Goal: Task Accomplishment & Management: Manage account settings

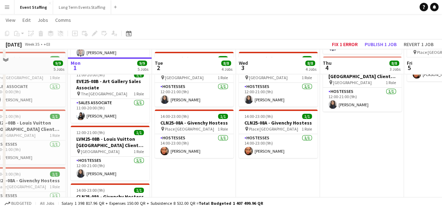
scroll to position [210, 0]
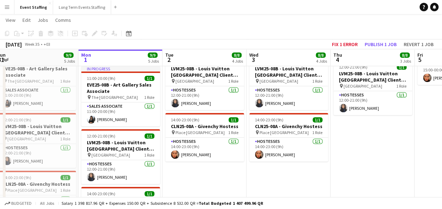
drag, startPoint x: 351, startPoint y: 149, endPoint x: 371, endPoint y: 164, distance: 24.6
click at [371, 164] on app-calendar-viewport "Fri 29 9/9 5 Jobs Sat 30 10/10 6 Jobs Sun 31 9/9 5 Jobs Mon 1 9/9 5 Jobs Tue 2 …" at bounding box center [221, 75] width 442 height 516
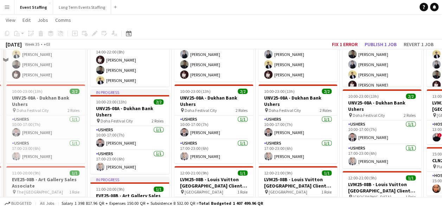
scroll to position [69, 0]
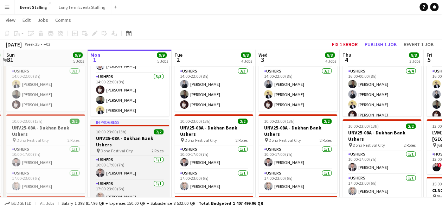
click at [131, 142] on h3 "UNV25-08A - Dukhan Bank Ushers" at bounding box center [129, 141] width 79 height 13
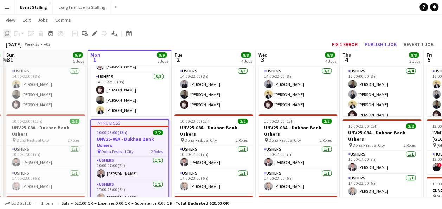
click at [6, 34] on icon at bounding box center [7, 33] width 4 height 5
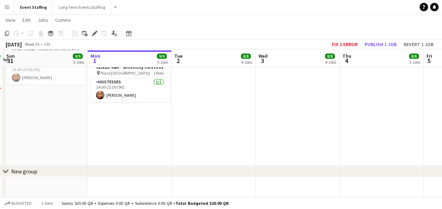
scroll to position [346, 0]
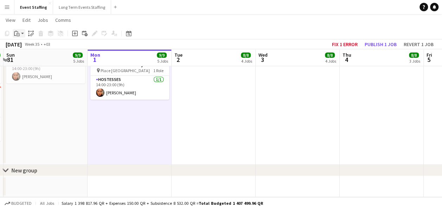
click at [14, 34] on div "Paste" at bounding box center [17, 33] width 8 height 8
click at [24, 46] on link "Paste Ctrl+V" at bounding box center [52, 47] width 66 height 6
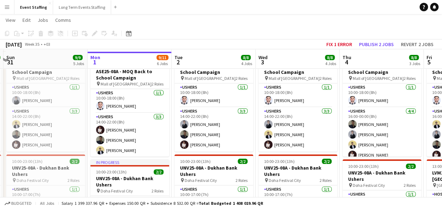
scroll to position [170, 0]
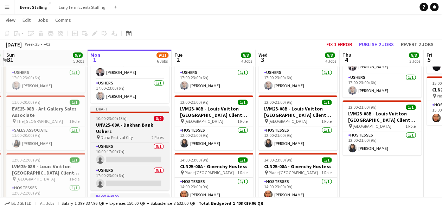
click at [129, 122] on h3 "UNV25-08A - Dukhan Bank Ushers" at bounding box center [129, 128] width 79 height 13
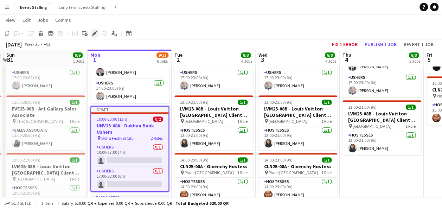
click at [92, 33] on icon "Edit" at bounding box center [95, 34] width 6 height 6
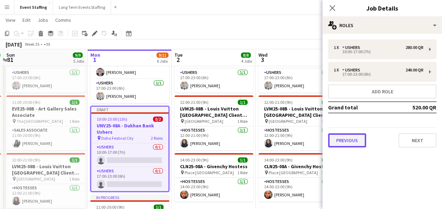
click at [358, 140] on button "Previous" at bounding box center [347, 140] width 38 height 14
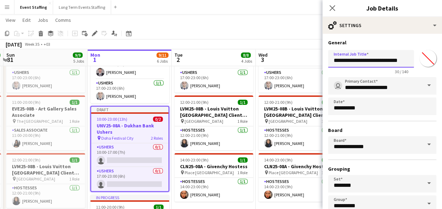
click at [356, 59] on input "**********" at bounding box center [371, 59] width 86 height 18
type input "**********"
click at [386, 42] on h3 "General" at bounding box center [382, 42] width 108 height 6
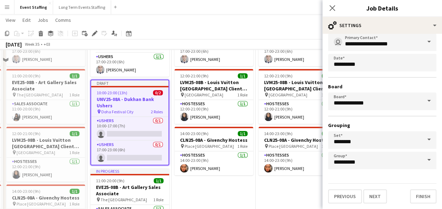
scroll to position [205, 0]
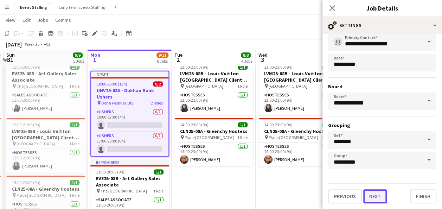
click at [378, 197] on button "Next" at bounding box center [376, 196] width 24 height 14
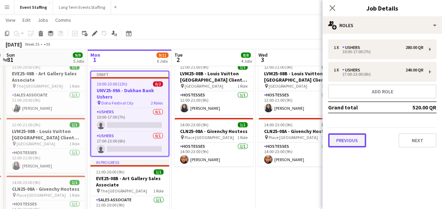
click at [348, 141] on button "Previous" at bounding box center [347, 140] width 38 height 14
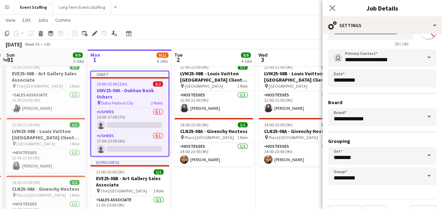
scroll to position [44, 0]
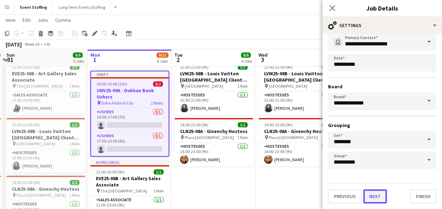
click at [369, 195] on button "Next" at bounding box center [376, 196] width 24 height 14
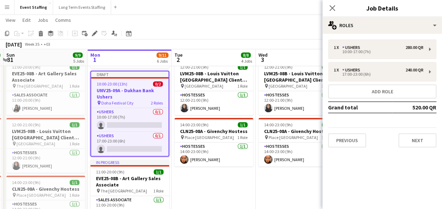
scroll to position [0, 0]
click at [422, 141] on button "Next" at bounding box center [418, 140] width 38 height 14
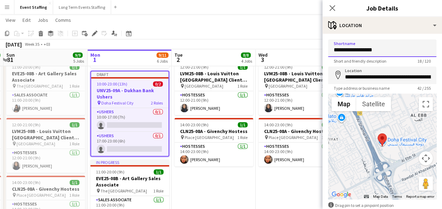
drag, startPoint x: 377, startPoint y: 50, endPoint x: 304, endPoint y: 47, distance: 72.2
click at [305, 47] on body "Menu Boards Boards Boards All jobs Status Workforce Workforce My Workforce Recr…" at bounding box center [221, 95] width 442 height 600
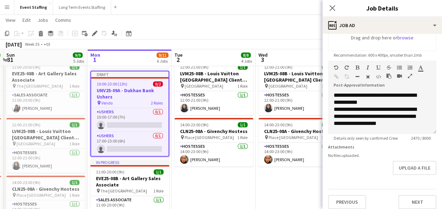
scroll to position [144, 0]
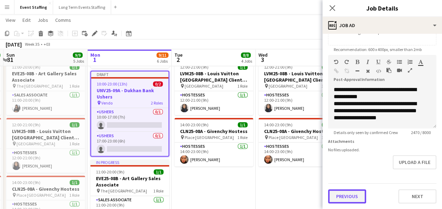
click at [364, 199] on button "Previous" at bounding box center [347, 196] width 38 height 14
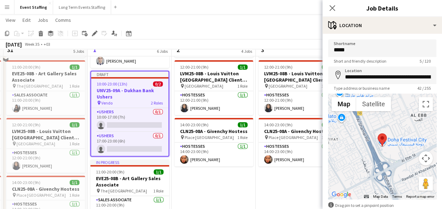
scroll to position [170, 0]
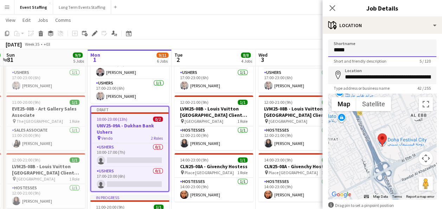
click at [358, 50] on input "*****" at bounding box center [382, 48] width 108 height 18
type input "**********"
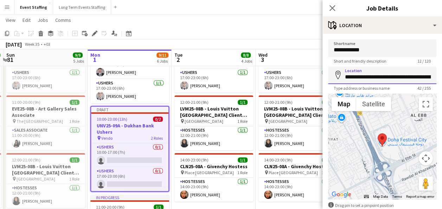
click at [355, 79] on input "**********" at bounding box center [382, 76] width 108 height 18
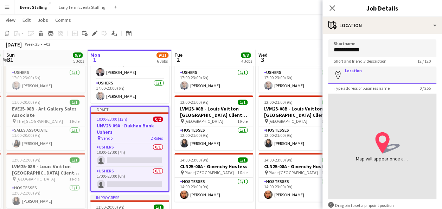
type input "*"
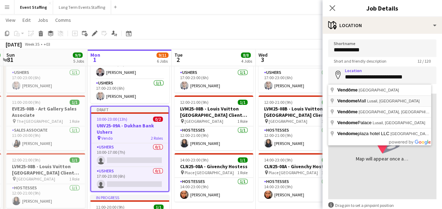
type input "**********"
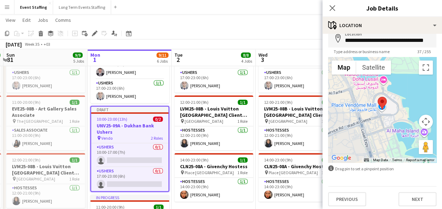
scroll to position [39, 0]
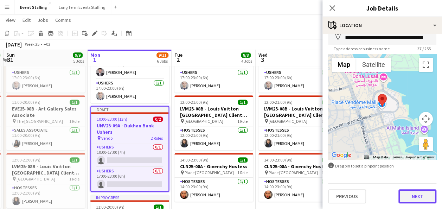
click at [407, 198] on button "Next" at bounding box center [418, 196] width 38 height 14
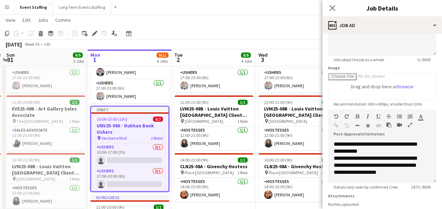
scroll to position [144, 0]
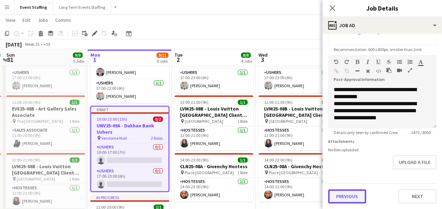
click at [347, 194] on button "Previous" at bounding box center [347, 196] width 38 height 14
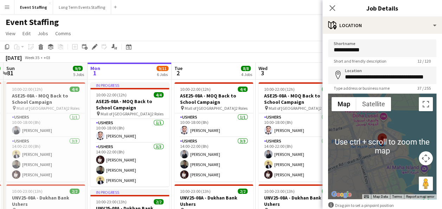
scroll to position [39, 0]
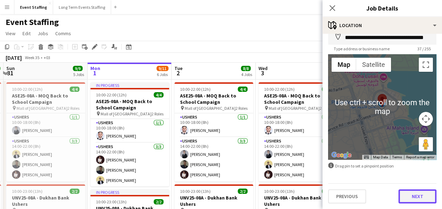
click at [413, 199] on button "Next" at bounding box center [418, 196] width 38 height 14
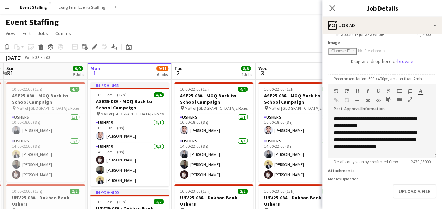
scroll to position [144, 0]
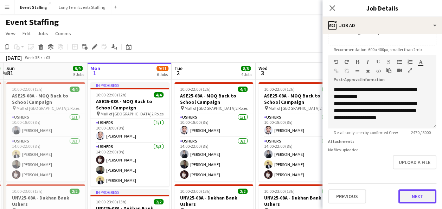
click at [402, 198] on button "Next" at bounding box center [418, 196] width 38 height 14
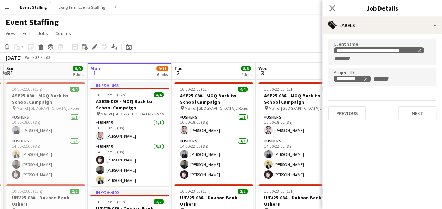
scroll to position [0, 0]
click at [366, 77] on icon "Remove tag" at bounding box center [366, 79] width 5 height 5
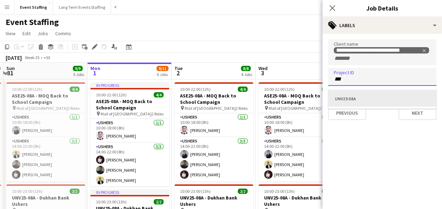
click at [365, 77] on div at bounding box center [383, 104] width 120 height 209
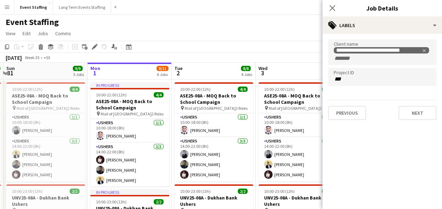
click at [354, 81] on input "***" at bounding box center [382, 79] width 97 height 6
type input "*"
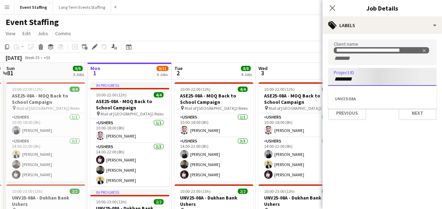
type input "*********"
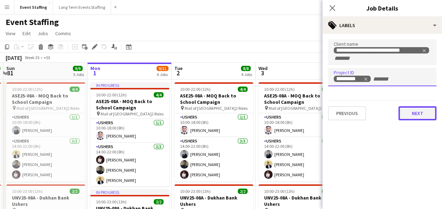
click at [412, 113] on button "Next" at bounding box center [418, 113] width 38 height 14
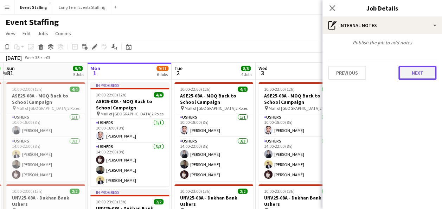
click at [417, 77] on button "Next" at bounding box center [418, 73] width 38 height 14
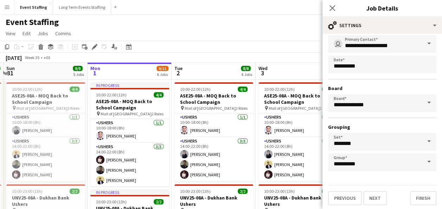
scroll to position [44, 0]
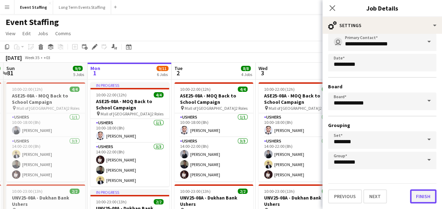
click at [412, 194] on button "Finish" at bounding box center [423, 196] width 26 height 14
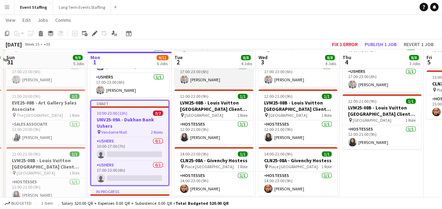
scroll to position [211, 0]
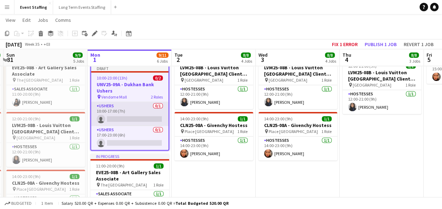
click at [142, 117] on app-card-role "Ushers 0/1 10:00-17:00 (7h) single-neutral-actions" at bounding box center [129, 114] width 77 height 24
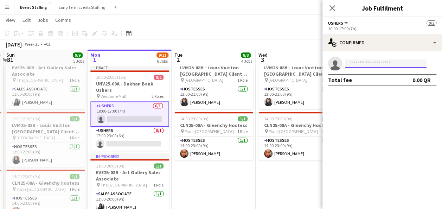
click at [366, 64] on input at bounding box center [386, 63] width 82 height 8
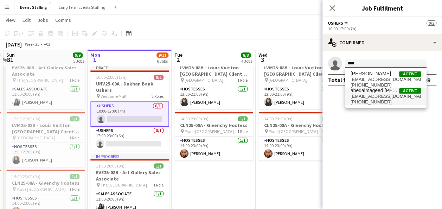
type input "****"
click at [372, 97] on span "[EMAIL_ADDRESS][DOMAIN_NAME]" at bounding box center [386, 97] width 70 height 6
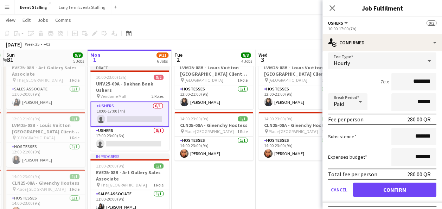
scroll to position [42, 0]
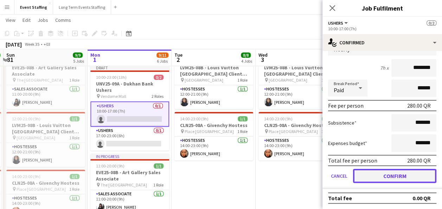
click at [375, 177] on button "Confirm" at bounding box center [394, 176] width 83 height 14
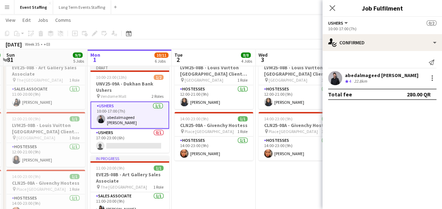
scroll to position [0, 0]
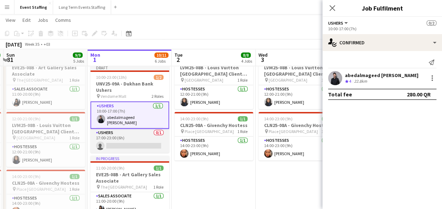
click at [152, 140] on app-card-role "Ushers 0/1 17:00-23:00 (6h) single-neutral-actions" at bounding box center [129, 141] width 79 height 24
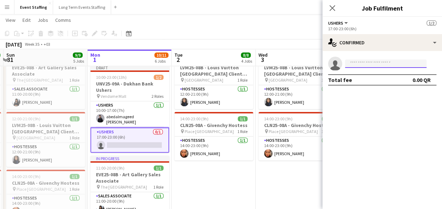
click at [392, 62] on input at bounding box center [386, 63] width 82 height 8
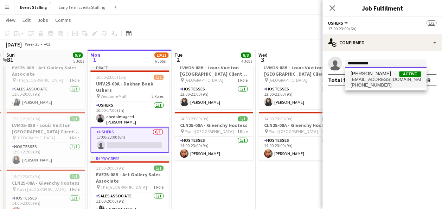
type input "**********"
click at [375, 78] on span "[EMAIL_ADDRESS][DOMAIN_NAME]" at bounding box center [386, 80] width 70 height 6
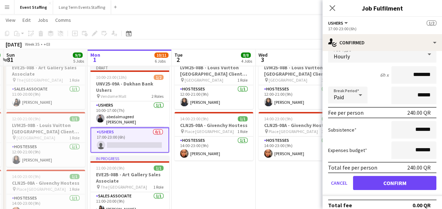
scroll to position [42, 0]
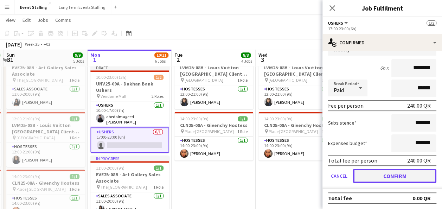
click at [377, 178] on button "Confirm" at bounding box center [394, 176] width 83 height 14
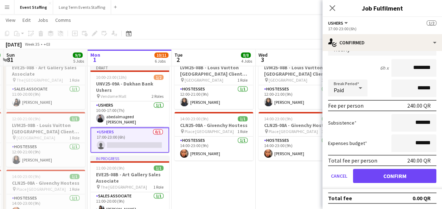
scroll to position [0, 0]
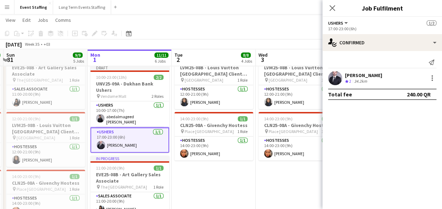
click at [185, 189] on app-date-cell "10:00-22:00 (12h) 4/4 ASE25-08A - MOQ Back to School Campaign pin Mall of Qatar…" at bounding box center [214, 106] width 84 height 477
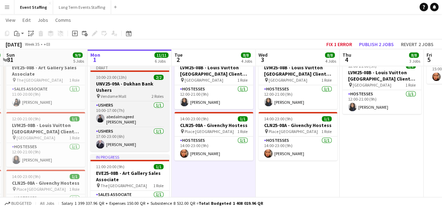
click at [131, 80] on app-job-card "Draft 10:00-23:00 (13h) 2/2 UNV25-09A - Dukhan Bank Ushers pin Vendome Mall 2 R…" at bounding box center [129, 108] width 79 height 87
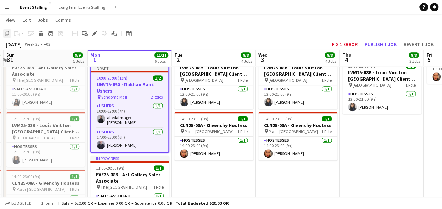
click at [7, 35] on icon at bounding box center [7, 33] width 4 height 5
click at [244, 169] on app-date-cell "10:00-22:00 (12h) 4/4 ASE25-08A - MOQ Back to School Campaign pin Mall of Qatar…" at bounding box center [214, 106] width 84 height 477
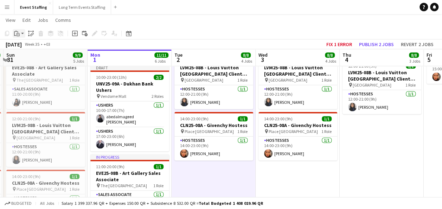
click at [15, 34] on icon "Paste" at bounding box center [17, 34] width 6 height 6
click at [46, 61] on link "Paste with crew Ctrl+Shift+V" at bounding box center [52, 59] width 66 height 6
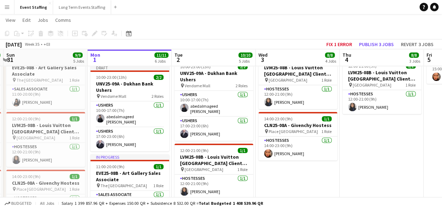
click at [311, 176] on app-date-cell "10:00-22:00 (12h) 4/4 ASE25-08A - MOQ Back to School Campaign pin Mall of Qatar…" at bounding box center [298, 106] width 84 height 477
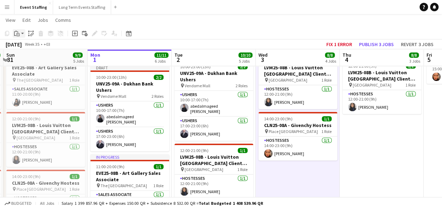
click at [16, 32] on icon "Paste" at bounding box center [17, 34] width 6 height 6
click at [36, 59] on link "Paste with crew Ctrl+Shift+V" at bounding box center [52, 59] width 66 height 6
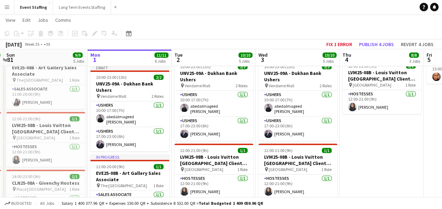
click at [375, 140] on app-date-cell "10:00-00:00 (14h) (Fri) 5/5 ASE25-08A - MOQ Back to School Campaign pin Mall of…" at bounding box center [382, 106] width 84 height 477
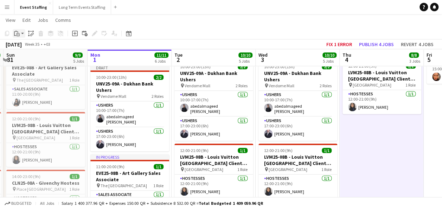
click at [21, 33] on app-action-btn "Paste" at bounding box center [19, 33] width 13 height 8
click at [31, 56] on link "Paste with crew Ctrl+Shift+V" at bounding box center [52, 59] width 66 height 6
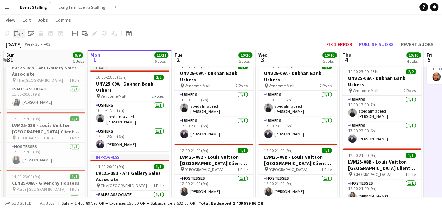
click at [20, 35] on div "Paste" at bounding box center [17, 33] width 8 height 8
drag, startPoint x: 34, startPoint y: 59, endPoint x: 156, endPoint y: 85, distance: 125.1
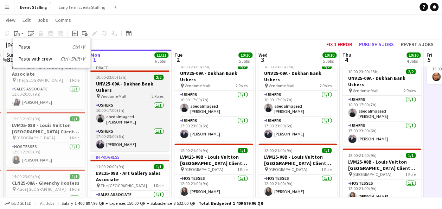
click at [34, 59] on link "Paste with crew Ctrl+Shift+V" at bounding box center [52, 59] width 66 height 6
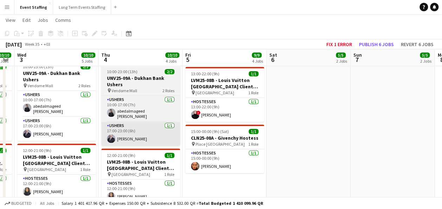
drag, startPoint x: 365, startPoint y: 123, endPoint x: 169, endPoint y: 129, distance: 195.8
click at [138, 130] on app-calendar-viewport "Sun 31 9/9 5 Jobs Mon 1 11/11 6 Jobs Tue 2 10/10 5 Jobs Wed 3 10/10 5 Jobs Thu …" at bounding box center [221, 96] width 442 height 561
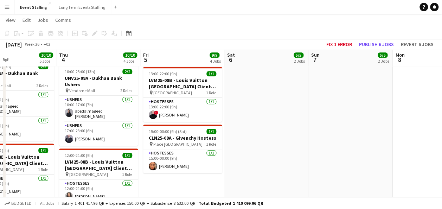
drag, startPoint x: 316, startPoint y: 138, endPoint x: 281, endPoint y: 137, distance: 35.2
click at [282, 139] on app-calendar-viewport "Sun 31 9/9 5 Jobs Mon 1 11/11 6 Jobs Tue 2 10/10 5 Jobs Wed 3 10/10 5 Jobs Thu …" at bounding box center [221, 96] width 442 height 561
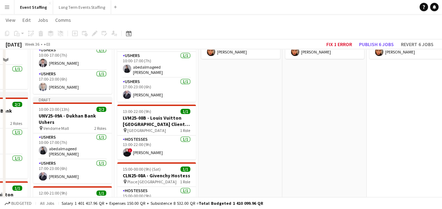
scroll to position [141, 0]
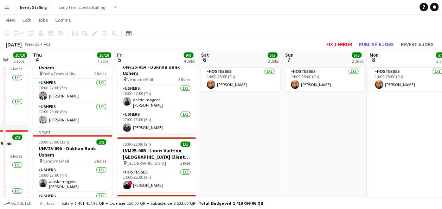
click at [254, 138] on app-date-cell "10:00-23:00 (13h) 4/4 ASE25-08A - MOQ Back to School Campaign pin Mall of Qatar…" at bounding box center [240, 176] width 84 height 477
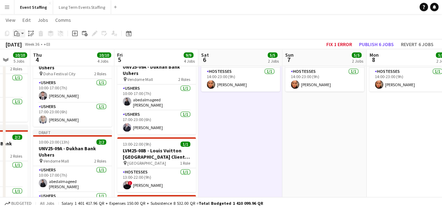
click at [20, 34] on div "Paste" at bounding box center [17, 33] width 8 height 8
click at [38, 57] on link "Paste with crew Ctrl+Shift+V" at bounding box center [52, 59] width 66 height 6
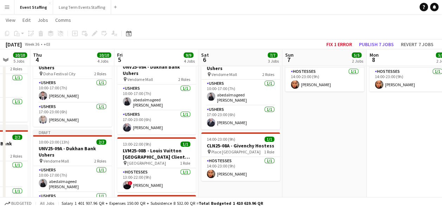
click at [304, 118] on app-date-cell "10:00-22:00 (12h) 4/4 ASE25-08A - MOQ Back to School Campaign pin Mall of Qatar…" at bounding box center [325, 176] width 84 height 477
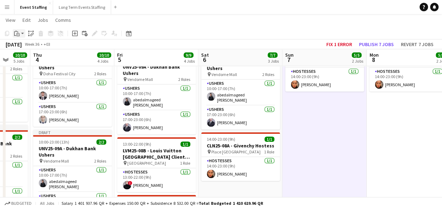
click at [19, 34] on icon "Paste" at bounding box center [17, 34] width 6 height 6
click at [30, 56] on link "Paste with crew Ctrl+Shift+V" at bounding box center [52, 59] width 66 height 6
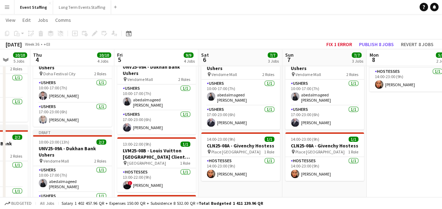
click at [395, 115] on app-date-cell "10:00-22:00 (12h) 4/4 ASE25-08A - MOQ Back to School Campaign pin Mall of Qatar…" at bounding box center [409, 176] width 84 height 477
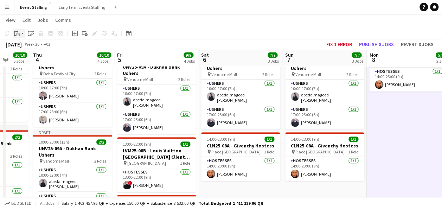
click at [20, 33] on div "Paste" at bounding box center [17, 33] width 8 height 8
click at [30, 58] on link "Paste with crew Ctrl+Shift+V" at bounding box center [52, 59] width 66 height 6
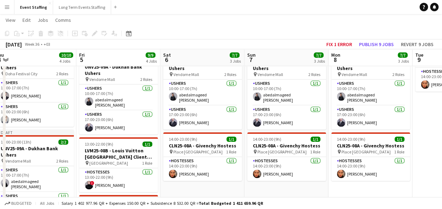
scroll to position [0, 189]
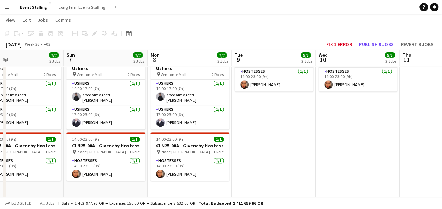
drag, startPoint x: 325, startPoint y: 103, endPoint x: 106, endPoint y: 93, distance: 218.8
click at [106, 93] on app-calendar-viewport "Thu 4 10/10 4 Jobs Fri 5 9/9 4 Jobs Sat 6 7/7 3 Jobs Sun 7 7/7 3 Jobs Mon 8 7/7…" at bounding box center [221, 167] width 442 height 561
click at [286, 127] on app-date-cell "10:00-22:00 (12h) 4/4 ASE25-08A - MOQ Back to School Campaign pin Mall of Qatar…" at bounding box center [274, 176] width 84 height 477
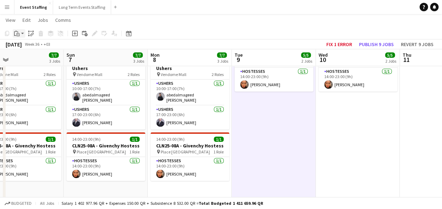
click at [19, 35] on icon "Paste" at bounding box center [17, 34] width 6 height 6
click at [34, 58] on link "Paste with crew Ctrl+Shift+V" at bounding box center [52, 59] width 66 height 6
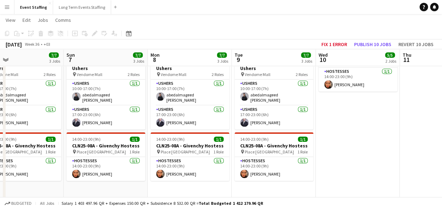
click at [365, 105] on app-date-cell "10:00-22:00 (12h) 4/4 ASE25-08A - MOQ Back to School Campaign pin Mall of Qatar…" at bounding box center [358, 176] width 84 height 477
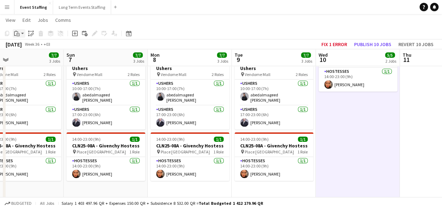
click at [18, 33] on icon "Paste" at bounding box center [17, 34] width 6 height 6
click at [38, 57] on link "Paste with crew Ctrl+Shift+V" at bounding box center [52, 59] width 66 height 6
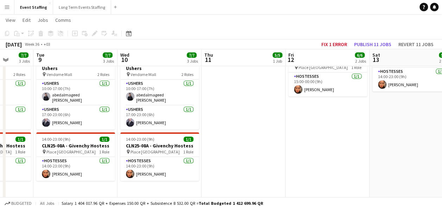
drag, startPoint x: 391, startPoint y: 103, endPoint x: 158, endPoint y: 114, distance: 233.2
click at [158, 114] on app-calendar-viewport "Sat 6 7/7 3 Jobs Sun 7 7/7 3 Jobs Mon 8 7/7 3 Jobs Tue 9 7/7 3 Jobs Wed 10 7/7 …" at bounding box center [221, 167] width 442 height 561
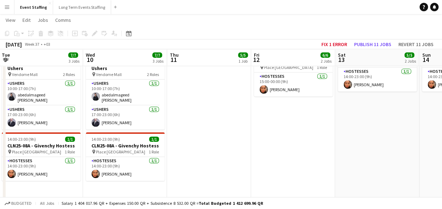
click at [191, 110] on app-date-cell "10:00-00:00 (14h) (Fri) 5/5 ASE25-08A - MOQ Back to School Campaign pin Mall of…" at bounding box center [209, 176] width 84 height 477
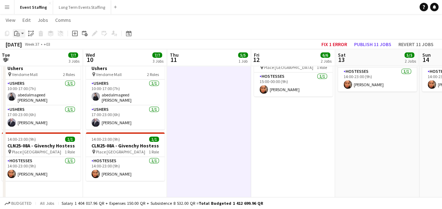
click at [18, 35] on icon "Paste" at bounding box center [17, 34] width 6 height 6
click at [36, 57] on link "Paste with crew Ctrl+Shift+V" at bounding box center [52, 59] width 66 height 6
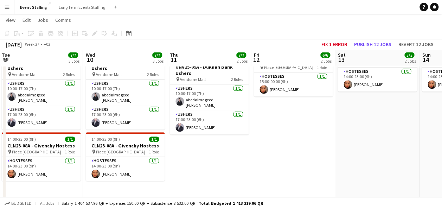
click at [290, 117] on app-date-cell "10:00-00:00 (14h) (Sat) 5/5 ASE25-08A - MOQ Back to School Campaign pin Mall of…" at bounding box center [293, 176] width 84 height 477
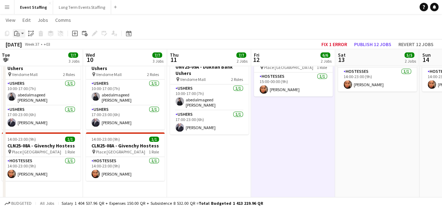
click at [17, 34] on icon "Paste" at bounding box center [17, 34] width 6 height 6
click at [50, 59] on link "Paste with crew Ctrl+Shift+V" at bounding box center [52, 59] width 66 height 6
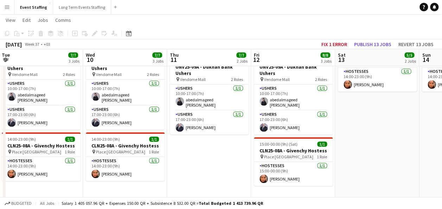
click at [362, 115] on app-date-cell "10:00-23:00 (13h) 4/4 ASE25-08A - MOQ Back to School Campaign pin Mall of Qatar…" at bounding box center [377, 176] width 84 height 477
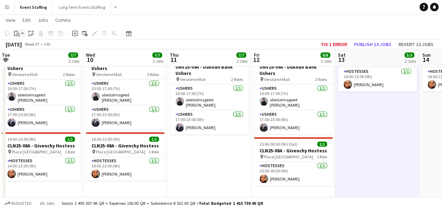
click at [18, 32] on icon at bounding box center [17, 31] width 1 height 1
click at [45, 59] on link "Paste with crew Ctrl+Shift+V" at bounding box center [52, 59] width 66 height 6
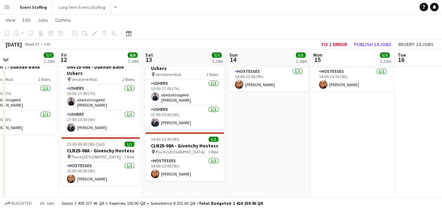
drag, startPoint x: 328, startPoint y: 102, endPoint x: 80, endPoint y: 94, distance: 248.6
click at [80, 94] on app-calendar-viewport "Mon 8 7/7 3 Jobs Tue 9 7/7 3 Jobs Wed 10 7/7 3 Jobs Thu 11 7/7 2 Jobs Fri 12 8/…" at bounding box center [221, 167] width 442 height 561
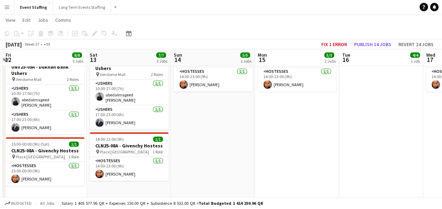
click at [207, 113] on app-date-cell "10:00-22:00 (12h) 4/4 ASE25-08A - MOQ Back to School Campaign pin Mall of Qatar…" at bounding box center [213, 176] width 84 height 477
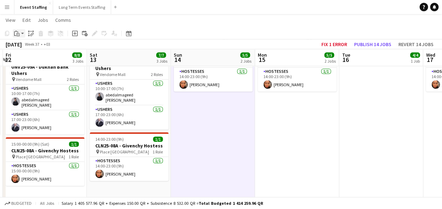
click at [17, 33] on icon at bounding box center [18, 34] width 3 height 3
click at [41, 56] on link "Paste with crew Ctrl+Shift+V" at bounding box center [52, 59] width 66 height 6
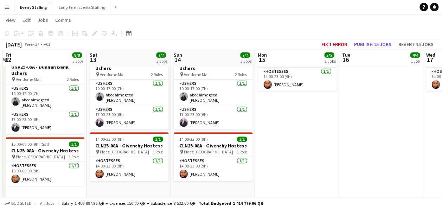
click at [280, 105] on app-date-cell "10:00-22:00 (12h) 4/4 ASE25-08A - MOQ Back to School Campaign pin Mall of Qatar…" at bounding box center [297, 176] width 84 height 477
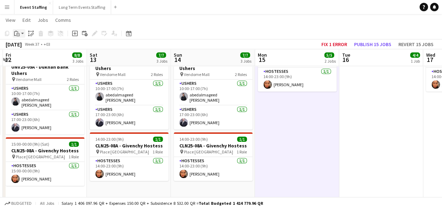
click at [16, 33] on icon "Paste" at bounding box center [17, 34] width 6 height 6
click at [40, 57] on link "Paste with crew Ctrl+Shift+V" at bounding box center [52, 59] width 66 height 6
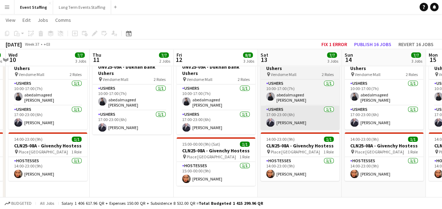
drag, startPoint x: 128, startPoint y: 101, endPoint x: 374, endPoint y: 113, distance: 246.3
click at [382, 115] on app-calendar-viewport "Mon 8 7/7 3 Jobs Tue 9 7/7 3 Jobs Wed 10 7/7 3 Jobs Thu 11 7/7 2 Jobs Fri 12 8/…" at bounding box center [221, 167] width 442 height 561
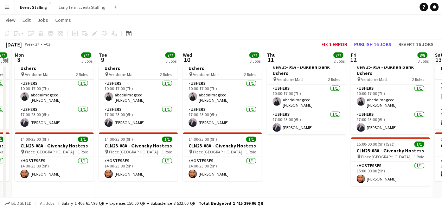
drag, startPoint x: 127, startPoint y: 96, endPoint x: 282, endPoint y: 105, distance: 155.1
click at [323, 111] on app-calendar-viewport "Sun 7 7/7 3 Jobs Mon 8 7/7 3 Jobs Tue 9 7/7 3 Jobs Wed 10 7/7 3 Jobs Thu 11 7/7…" at bounding box center [221, 167] width 442 height 561
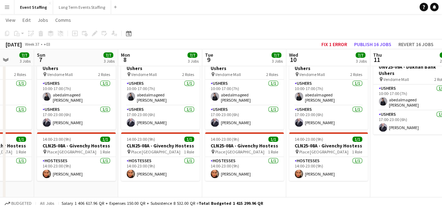
drag, startPoint x: 106, startPoint y: 95, endPoint x: 260, endPoint y: 101, distance: 155.0
click at [341, 107] on app-calendar-viewport "Thu 4 10/10 4 Jobs Fri 5 9/9 4 Jobs Sat 6 7/7 3 Jobs Sun 7 7/7 3 Jobs Mon 8 7/7…" at bounding box center [221, 167] width 442 height 561
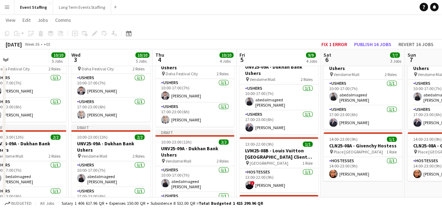
drag, startPoint x: 134, startPoint y: 95, endPoint x: 269, endPoint y: 101, distance: 134.2
click at [305, 105] on app-calendar-viewport "Mon 1 11/11 6 Jobs Tue 2 10/10 5 Jobs Wed 3 10/10 5 Jobs Thu 4 10/10 4 Jobs Fri…" at bounding box center [221, 167] width 442 height 561
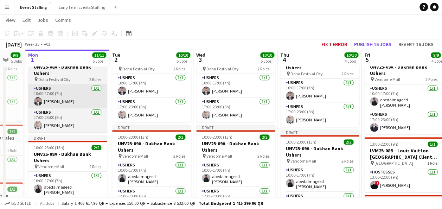
drag, startPoint x: 161, startPoint y: 92, endPoint x: 103, endPoint y: 92, distance: 58.1
click at [106, 94] on app-calendar-viewport "Thu 28 8/8 4 Jobs Fri 29 9/9 5 Jobs Sat 30 10/10 6 Jobs Sun 31 9/9 5 Jobs Mon 1…" at bounding box center [221, 167] width 442 height 561
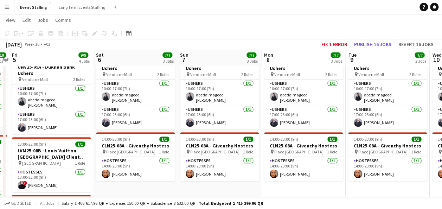
scroll to position [0, 184]
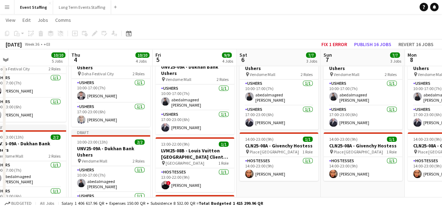
drag, startPoint x: 274, startPoint y: 137, endPoint x: 66, endPoint y: 141, distance: 207.7
click at [66, 141] on app-calendar-viewport "Mon 1 11/11 6 Jobs Tue 2 10/10 5 Jobs Wed 3 10/10 5 Jobs Thu 4 10/10 4 Jobs Fri…" at bounding box center [221, 167] width 442 height 561
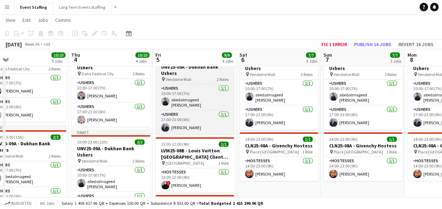
click at [205, 71] on h3 "UNV25-09A - Dukhan Bank Ushers" at bounding box center [195, 70] width 79 height 13
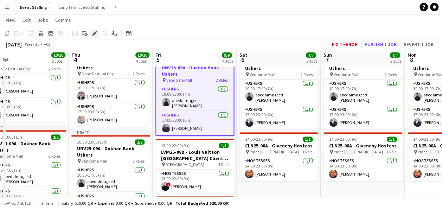
click at [95, 33] on icon at bounding box center [95, 34] width 4 height 4
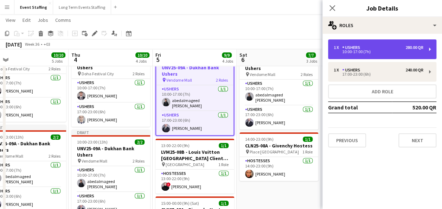
click at [371, 45] on div "1 x Ushers 280.00 QR" at bounding box center [379, 47] width 90 height 5
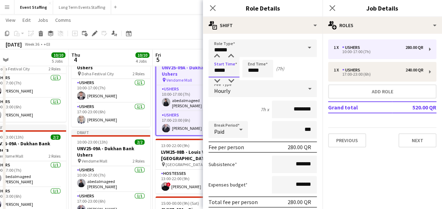
click at [215, 68] on input "*****" at bounding box center [224, 69] width 31 height 18
click at [215, 54] on div at bounding box center [217, 56] width 14 height 7
type input "*****"
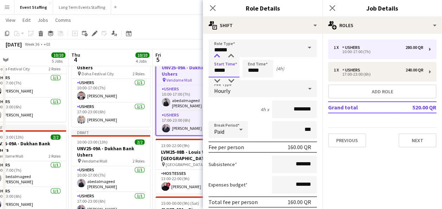
click at [215, 54] on div at bounding box center [217, 56] width 14 height 7
click at [253, 70] on input "*****" at bounding box center [257, 69] width 31 height 18
click at [251, 53] on div at bounding box center [251, 56] width 14 height 7
type input "*****"
click at [251, 53] on div at bounding box center [251, 56] width 14 height 7
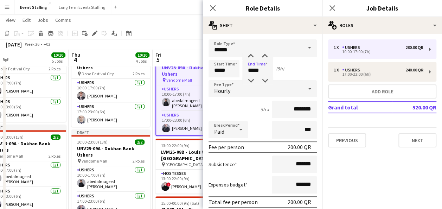
click at [294, 72] on div "Start Time ***** End Time ***** (5h)" at bounding box center [263, 69] width 108 height 18
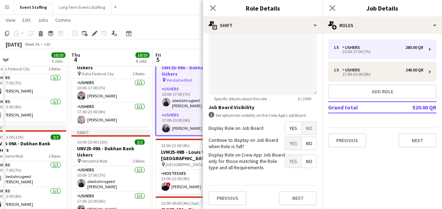
scroll to position [267, 0]
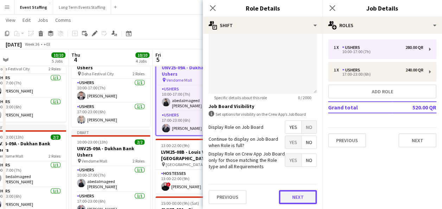
click at [303, 194] on button "Next" at bounding box center [298, 197] width 38 height 14
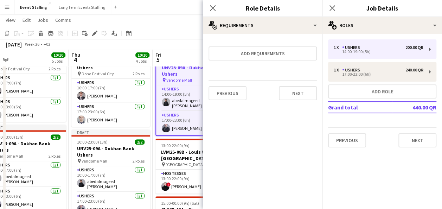
scroll to position [0, 0]
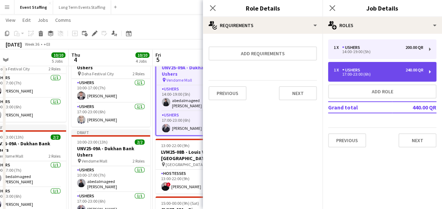
click at [376, 71] on div "1 x Ushers 240.00 QR" at bounding box center [379, 70] width 90 height 5
type input "*****"
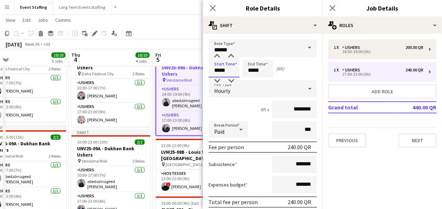
click at [220, 67] on input "*****" at bounding box center [224, 69] width 31 height 18
click at [216, 56] on div at bounding box center [217, 56] width 14 height 7
type input "*****"
click at [216, 56] on div at bounding box center [217, 56] width 14 height 7
click at [294, 66] on div "Start Time ***** End Time ***** (4h)" at bounding box center [263, 69] width 108 height 18
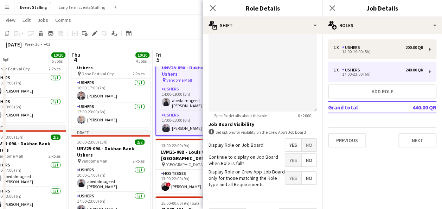
scroll to position [267, 0]
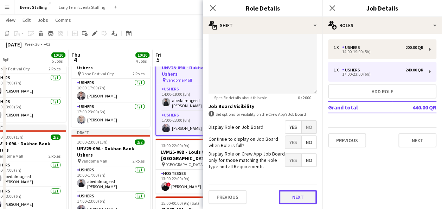
click at [296, 198] on button "Next" at bounding box center [298, 197] width 38 height 14
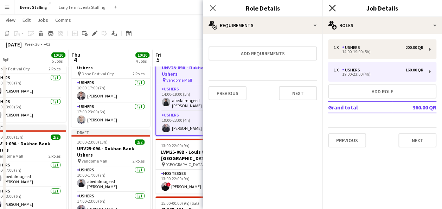
click at [331, 6] on icon at bounding box center [332, 8] width 7 height 7
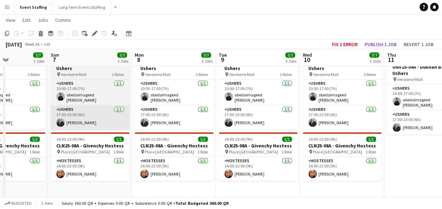
drag, startPoint x: 366, startPoint y: 113, endPoint x: 99, endPoint y: 125, distance: 267.0
click at [99, 125] on app-calendar-viewport "Wed 3 10/10 5 Jobs Thu 4 10/10 4 Jobs Fri 5 9/9 4 Jobs Sat 6 7/7 3 Jobs Sun 7 7…" at bounding box center [221, 167] width 442 height 561
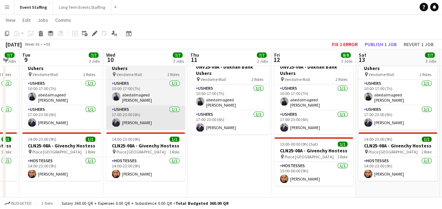
drag, startPoint x: 180, startPoint y: 130, endPoint x: 94, endPoint y: 122, distance: 86.6
click at [89, 122] on app-calendar-viewport "Fri 5 9/9 4 Jobs Sat 6 7/7 3 Jobs Sun 7 7/7 3 Jobs Mon 8 7/7 3 Jobs Tue 9 7/7 3…" at bounding box center [221, 167] width 442 height 561
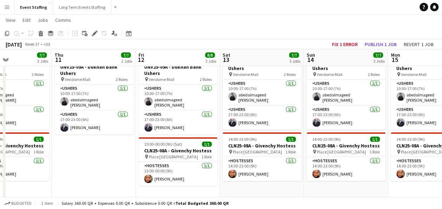
scroll to position [0, 298]
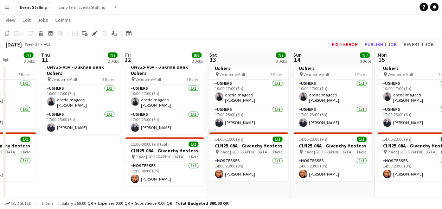
drag, startPoint x: 213, startPoint y: 134, endPoint x: 121, endPoint y: 128, distance: 91.7
click at [121, 128] on app-calendar-viewport "Sun 7 7/7 3 Jobs Mon 8 7/7 3 Jobs Tue 9 7/7 3 Jobs Wed 10 7/7 3 Jobs Thu 11 7/7…" at bounding box center [221, 167] width 442 height 561
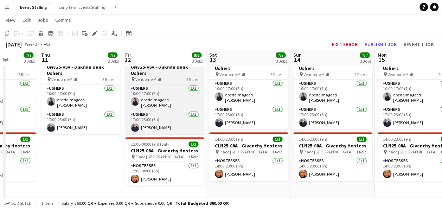
click at [162, 68] on h3 "UNV25-09A - Dukhan Bank Ushers" at bounding box center [164, 70] width 79 height 13
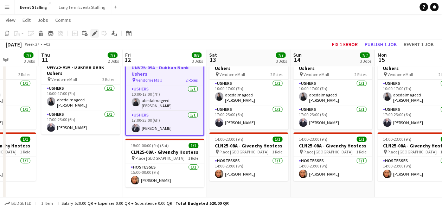
click at [93, 34] on icon at bounding box center [95, 34] width 4 height 4
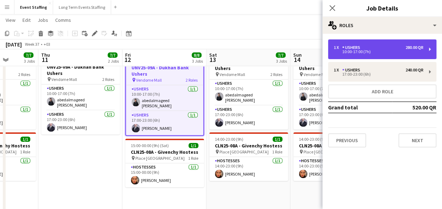
click at [345, 47] on div "Ushers" at bounding box center [352, 47] width 21 height 5
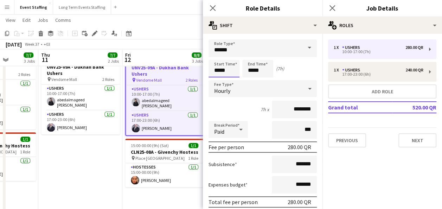
click at [220, 69] on input "*****" at bounding box center [224, 69] width 31 height 18
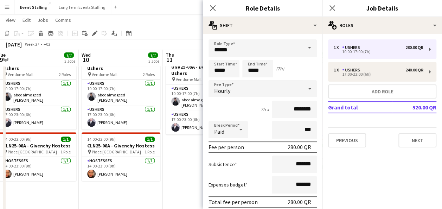
drag, startPoint x: 66, startPoint y: 124, endPoint x: 191, endPoint y: 124, distance: 124.6
click at [191, 124] on app-calendar-viewport "Sun 7 7/7 3 Jobs Mon 8 7/7 3 Jobs Tue 9 7/7 3 Jobs Wed 10 7/7 3 Jobs Thu 11 7/7…" at bounding box center [221, 167] width 442 height 561
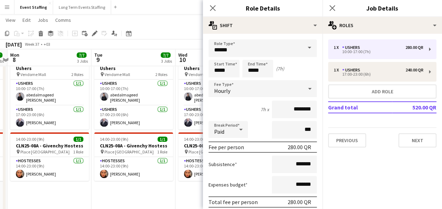
drag, startPoint x: 78, startPoint y: 129, endPoint x: 155, endPoint y: 127, distance: 76.4
click at [155, 127] on app-calendar-viewport "Sat 6 7/7 3 Jobs Sun 7 7/7 3 Jobs Mon 8 7/7 3 Jobs Tue 9 7/7 3 Jobs Wed 10 7/7 …" at bounding box center [221, 167] width 442 height 561
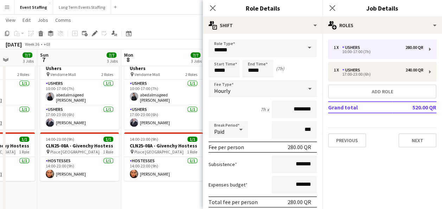
drag, startPoint x: 49, startPoint y: 124, endPoint x: 142, endPoint y: 127, distance: 92.6
click at [147, 126] on app-calendar-viewport "Thu 4 10/10 4 Jobs Fri 5 9/9 4 Jobs Sat 6 7/7 3 Jobs Sun 7 7/7 3 Jobs Mon 8 7/7…" at bounding box center [221, 167] width 442 height 561
drag, startPoint x: 82, startPoint y: 125, endPoint x: 167, endPoint y: 125, distance: 84.8
click at [167, 125] on app-calendar-viewport "Thu 4 10/10 4 Jobs Fri 5 9/9 4 Jobs Sat 6 7/7 3 Jobs Sun 7 7/7 3 Jobs Mon 8 7/7…" at bounding box center [221, 167] width 442 height 561
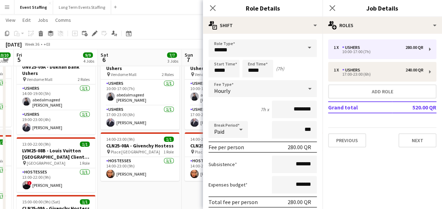
drag, startPoint x: 99, startPoint y: 127, endPoint x: 158, endPoint y: 127, distance: 58.8
click at [158, 127] on app-calendar-viewport "Tue 2 10/10 5 Jobs Wed 3 10/10 5 Jobs Thu 4 10/10 4 Jobs Fri 5 9/9 4 Jobs Sat 6…" at bounding box center [221, 167] width 442 height 561
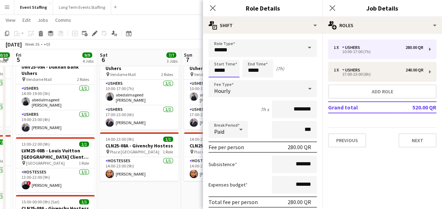
click at [213, 67] on input "*****" at bounding box center [224, 69] width 31 height 18
click at [218, 52] on input "******" at bounding box center [263, 48] width 108 height 18
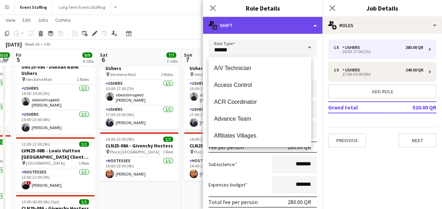
click at [300, 30] on div "multiple-actions-text Shift" at bounding box center [263, 25] width 120 height 17
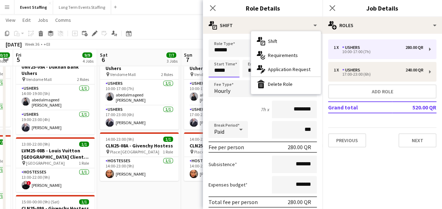
click at [222, 69] on input "*****" at bounding box center [224, 69] width 31 height 18
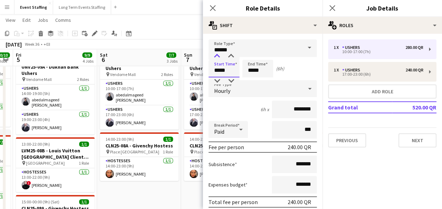
click at [218, 59] on div at bounding box center [217, 56] width 14 height 7
type input "*****"
click at [218, 59] on div at bounding box center [217, 56] width 14 height 7
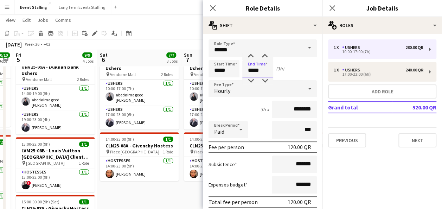
click at [249, 72] on input "*****" at bounding box center [257, 69] width 31 height 18
click at [249, 58] on div at bounding box center [251, 56] width 14 height 7
type input "*****"
click at [249, 58] on div at bounding box center [251, 56] width 14 height 7
click at [301, 64] on div "Start Time ***** End Time ***** (5h)" at bounding box center [263, 69] width 108 height 18
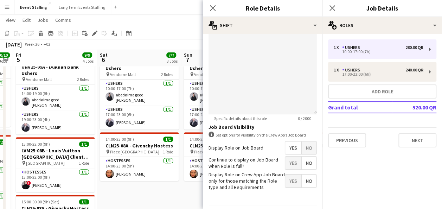
scroll to position [267, 0]
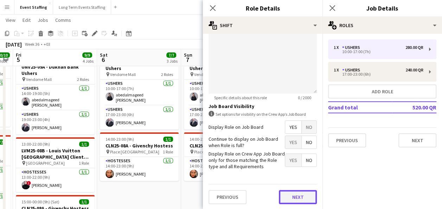
click at [290, 195] on button "Next" at bounding box center [298, 197] width 38 height 14
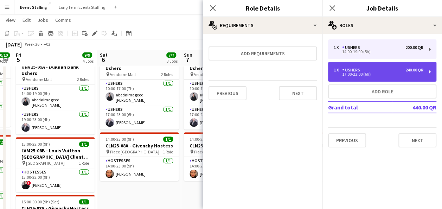
click at [354, 68] on div "Ushers" at bounding box center [352, 70] width 21 height 5
type input "*****"
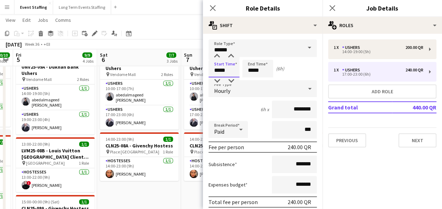
click at [218, 70] on input "*****" at bounding box center [224, 69] width 31 height 18
click at [217, 55] on div at bounding box center [217, 56] width 14 height 7
type input "*****"
click at [217, 55] on div at bounding box center [217, 56] width 14 height 7
click at [295, 63] on div "Start Time ***** End Time ***** (4h)" at bounding box center [263, 69] width 108 height 18
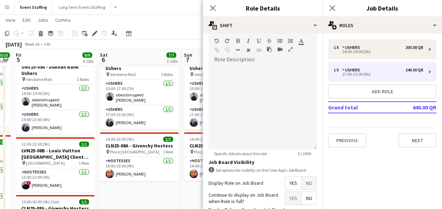
scroll to position [267, 0]
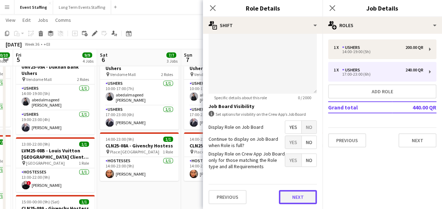
click at [300, 195] on button "Next" at bounding box center [298, 197] width 38 height 14
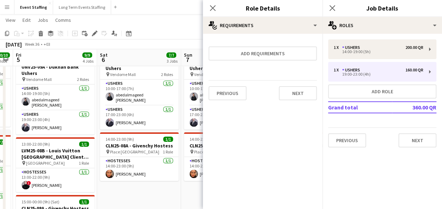
scroll to position [0, 0]
click at [330, 8] on icon "Close pop-in" at bounding box center [332, 8] width 7 height 7
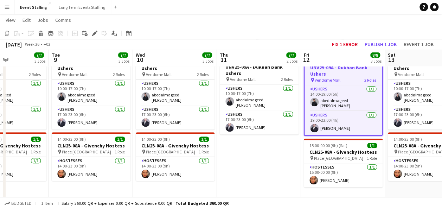
drag, startPoint x: 347, startPoint y: 125, endPoint x: 79, endPoint y: 142, distance: 268.4
click at [79, 142] on app-calendar-viewport "Sat 6 7/7 3 Jobs Sun 7 7/7 3 Jobs Mon 8 7/7 3 Jobs Tue 9 7/7 3 Jobs Wed 10 7/7 …" at bounding box center [221, 167] width 442 height 561
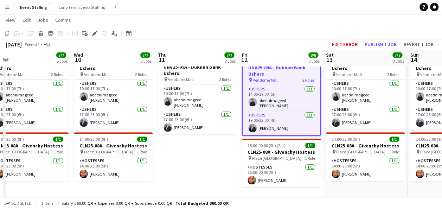
drag, startPoint x: 298, startPoint y: 125, endPoint x: 68, endPoint y: 141, distance: 230.1
click at [68, 141] on app-calendar-viewport "Sat 6 7/7 3 Jobs Sun 7 7/7 3 Jobs Mon 8 7/7 3 Jobs Tue 9 7/7 3 Jobs Wed 10 7/7 …" at bounding box center [221, 167] width 442 height 561
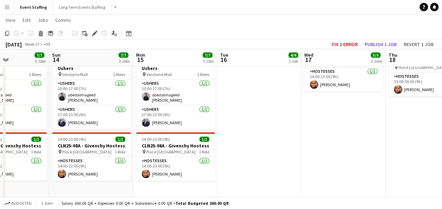
scroll to position [0, 289]
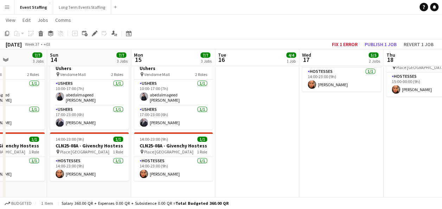
drag, startPoint x: 260, startPoint y: 143, endPoint x: 97, endPoint y: 135, distance: 163.2
click at [97, 135] on app-calendar-viewport "Wed 10 7/7 3 Jobs Thu 11 7/7 2 Jobs Fri 12 8/8 3 Jobs Sat 13 7/7 3 Jobs Sun 14 …" at bounding box center [221, 167] width 442 height 561
click at [392, 44] on button "Publish 1 job" at bounding box center [381, 44] width 38 height 9
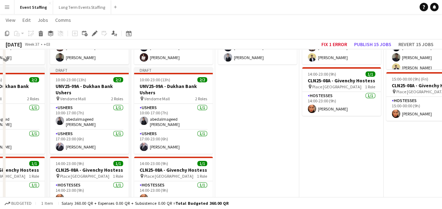
scroll to position [0, 0]
